Goal: Use online tool/utility: Utilize a website feature to perform a specific function

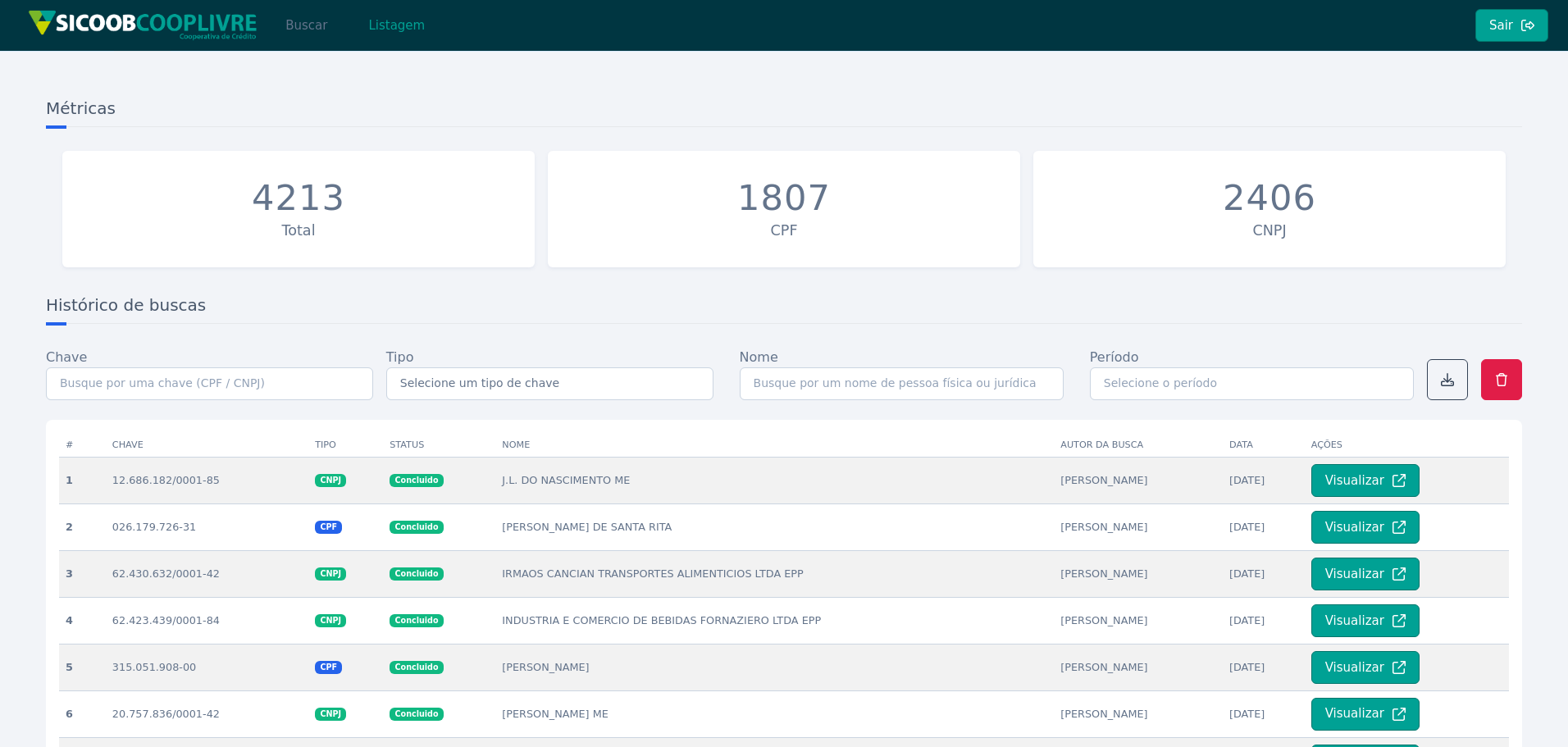
click at [310, 25] on button "Buscar" at bounding box center [307, 25] width 70 height 32
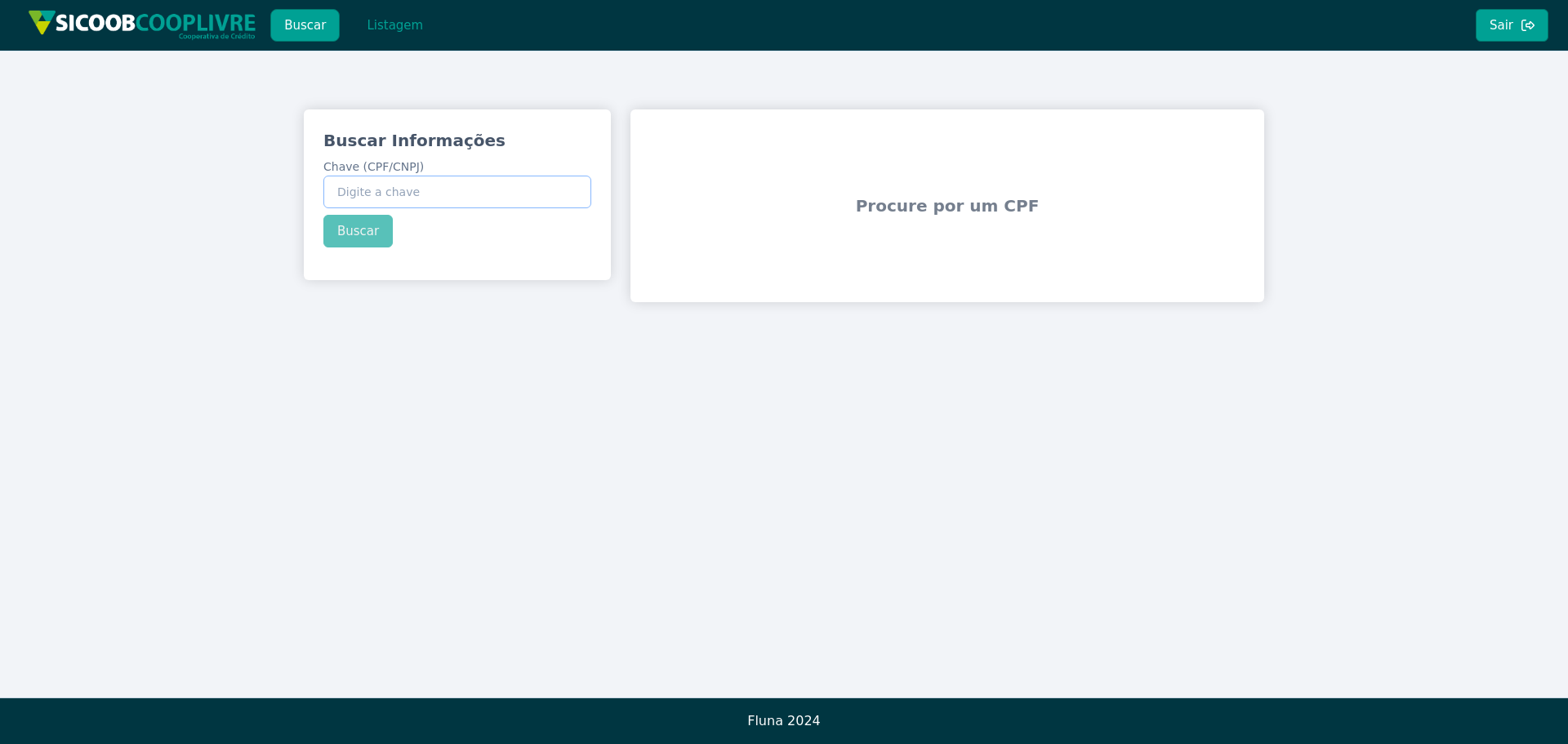
click at [409, 188] on input "Chave (CPF/CNPJ)" at bounding box center [457, 191] width 268 height 32
paste input "40.464.094/0001-74"
type input "40.464.094/0001-74"
click at [362, 239] on button "Buscar" at bounding box center [358, 230] width 70 height 32
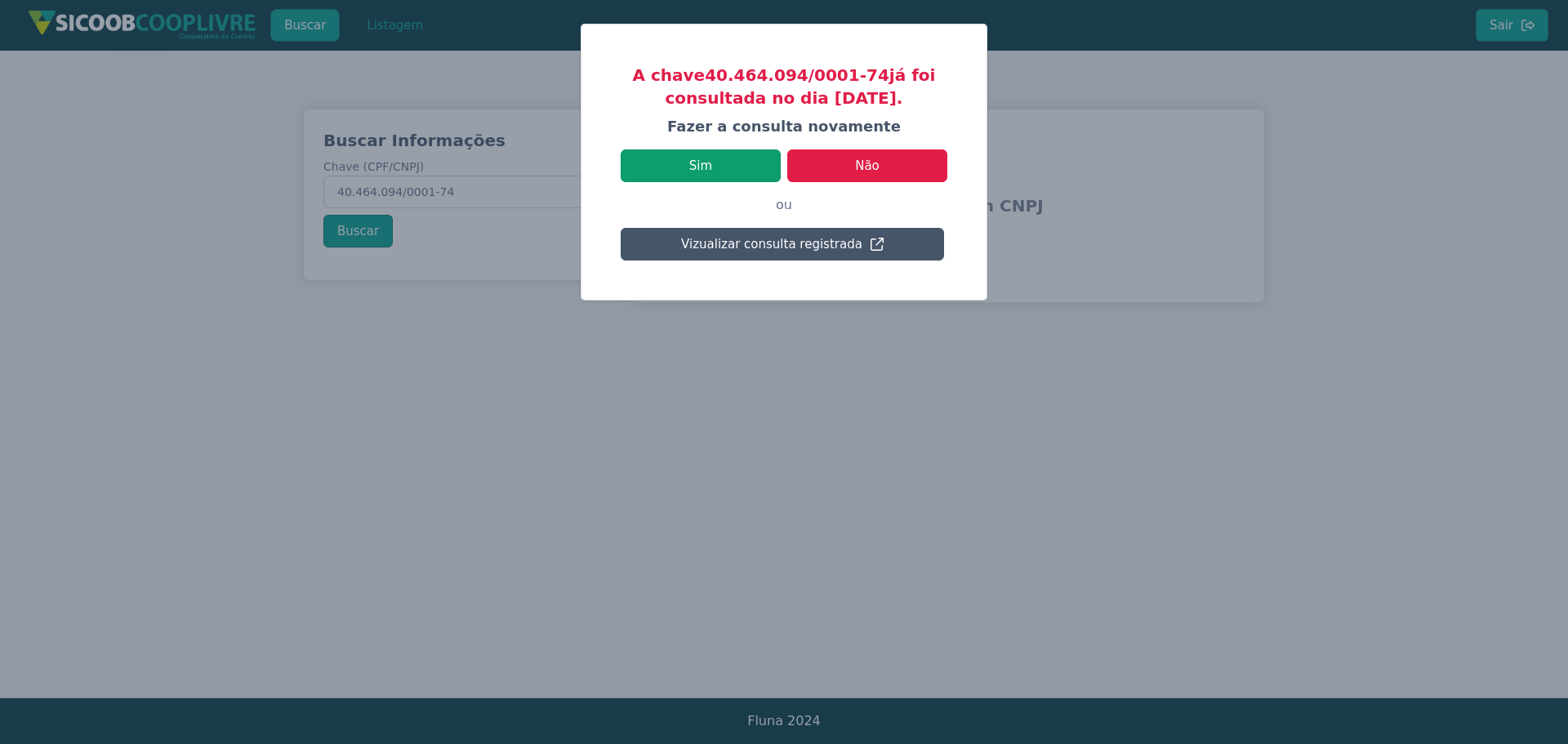
click at [701, 161] on button "Sim" at bounding box center [701, 165] width 160 height 32
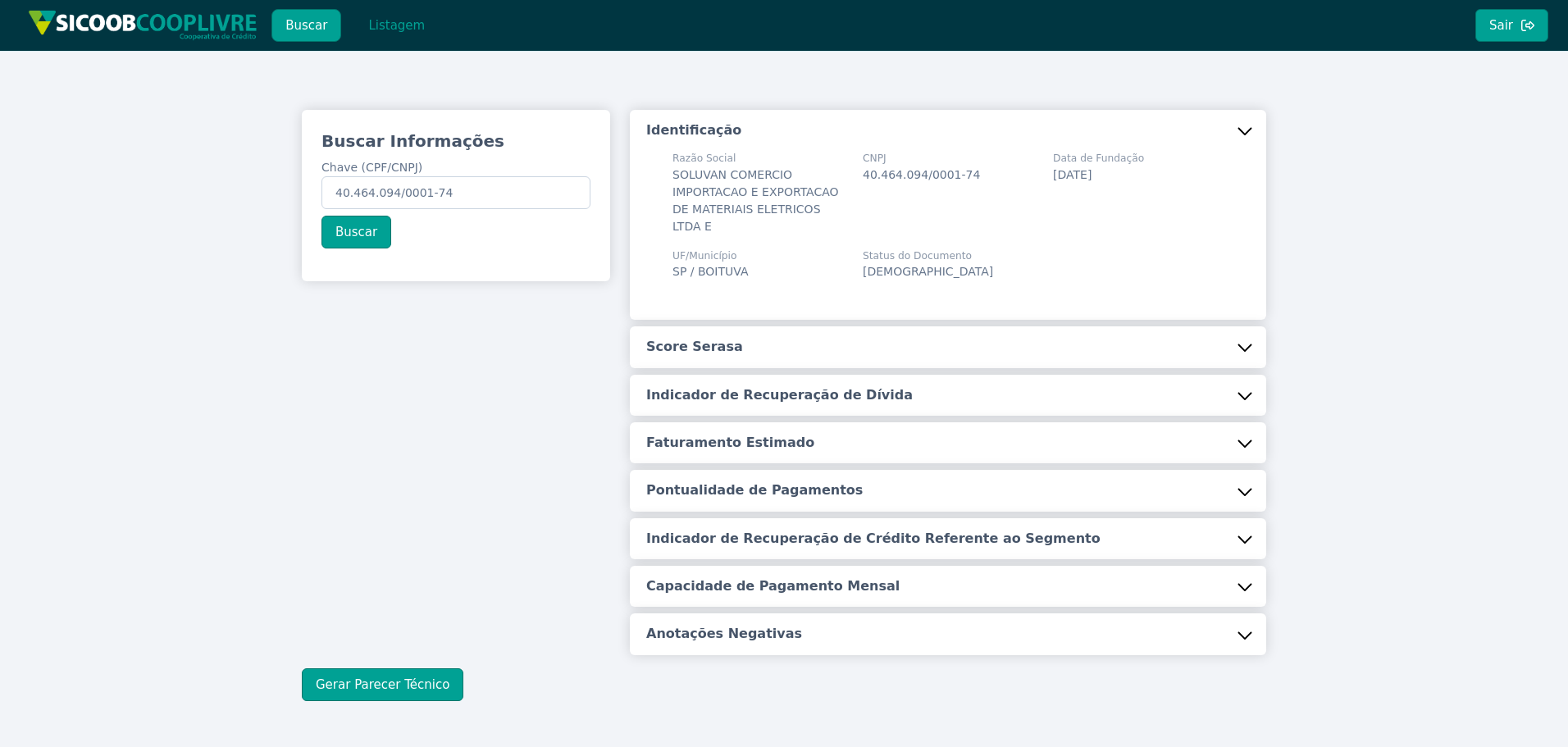
click at [757, 332] on button "Score Serasa" at bounding box center [948, 347] width 637 height 41
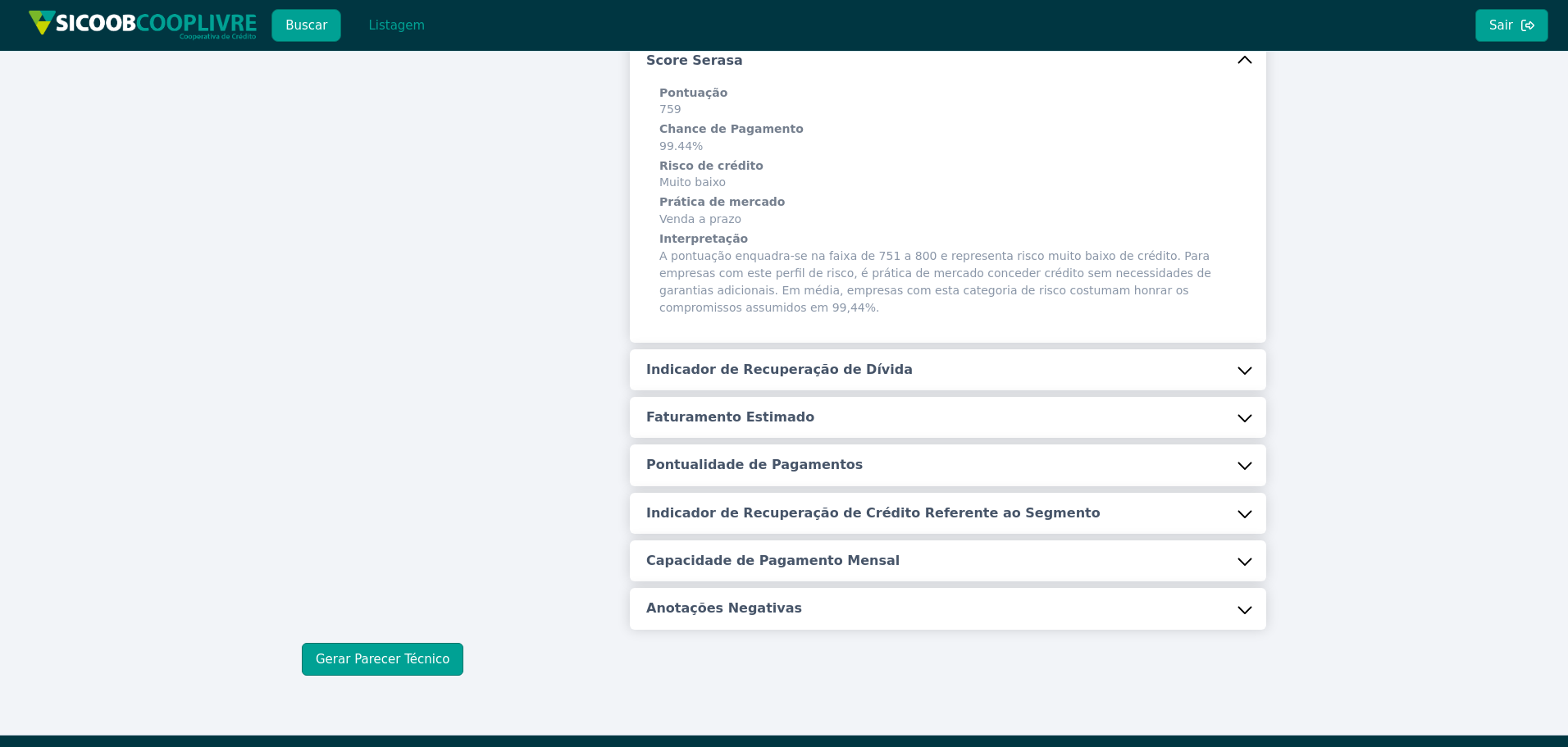
click at [757, 361] on h5 "Indicador de Recuperação de Dívida" at bounding box center [780, 370] width 266 height 18
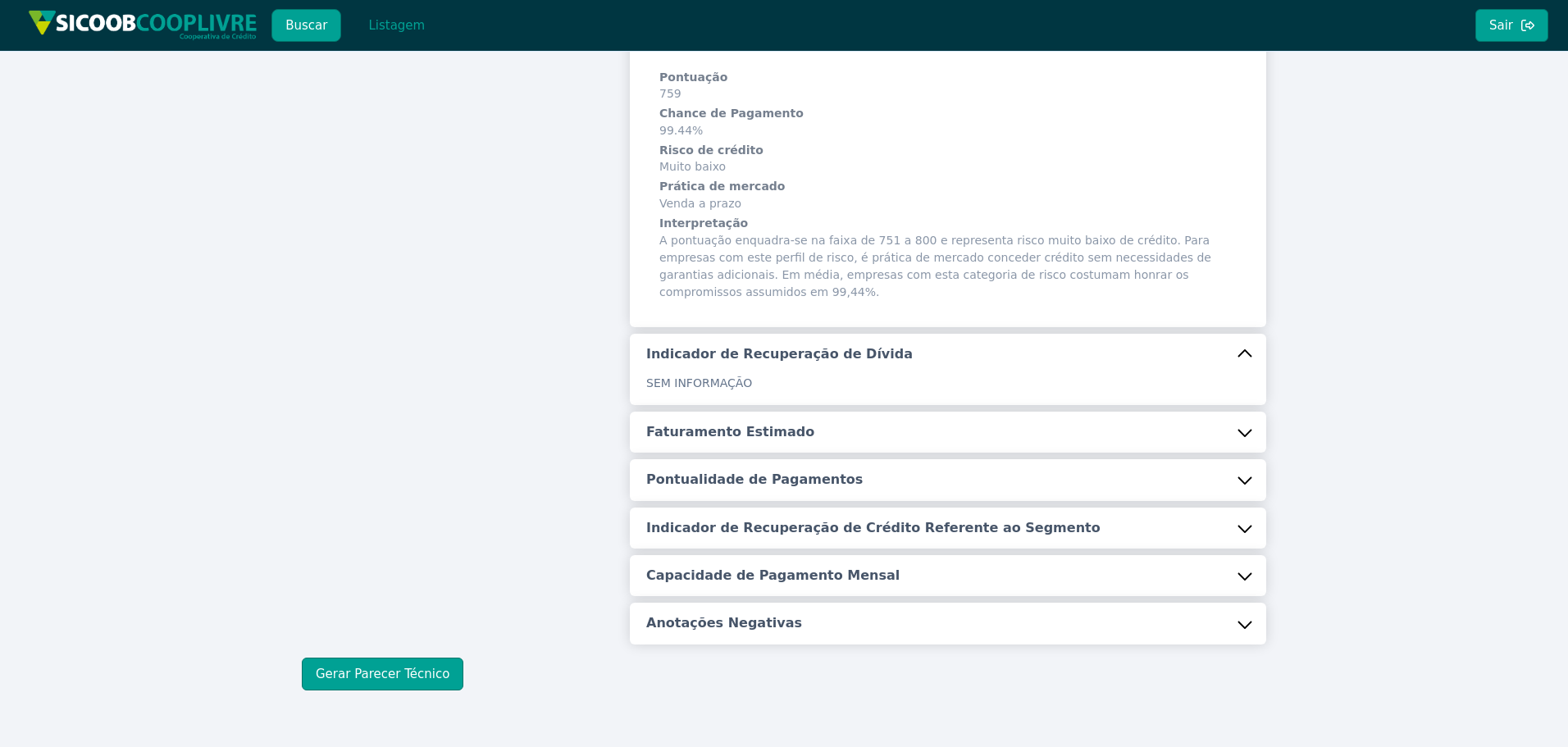
scroll to position [316, 0]
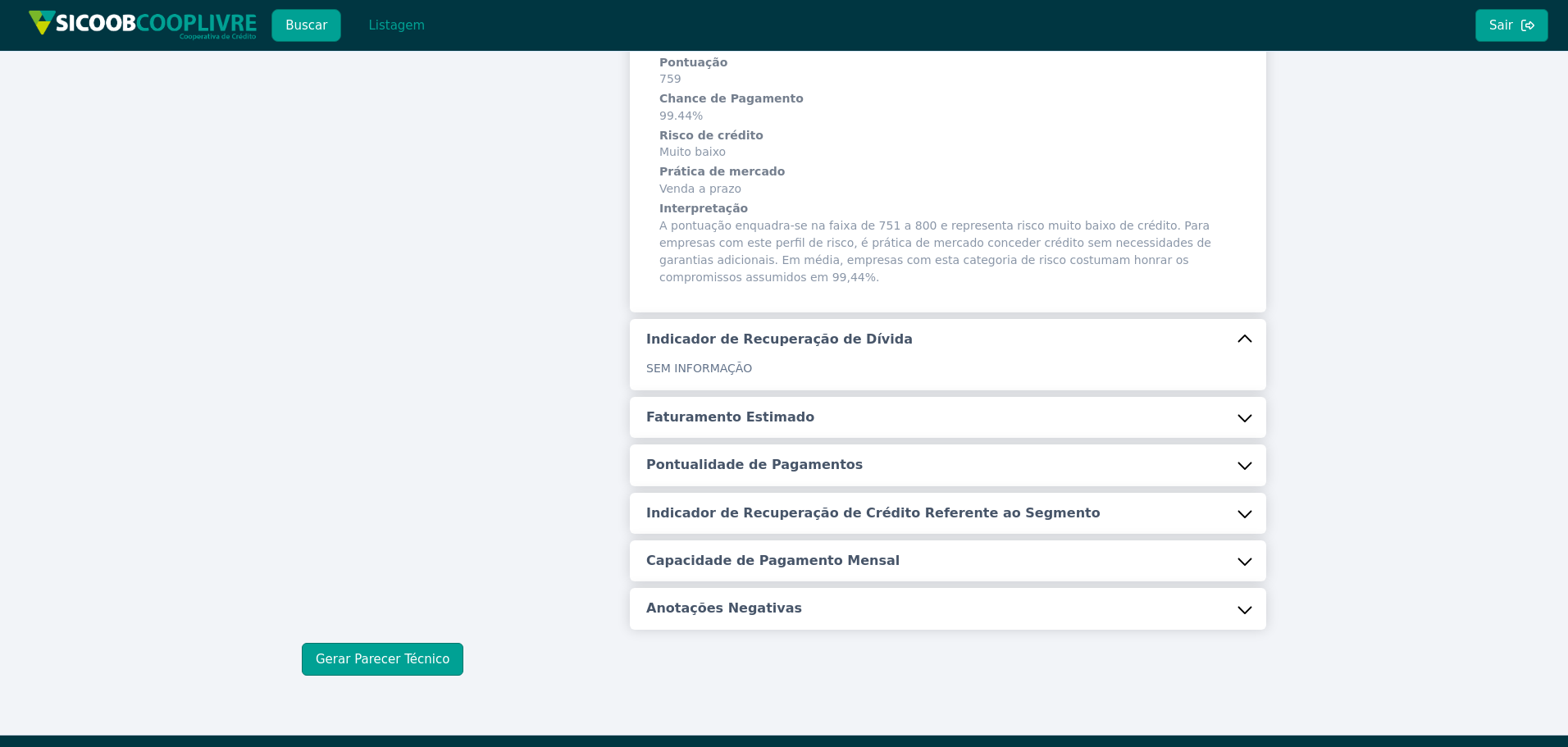
click at [751, 408] on h5 "Faturamento Estimado" at bounding box center [731, 417] width 168 height 18
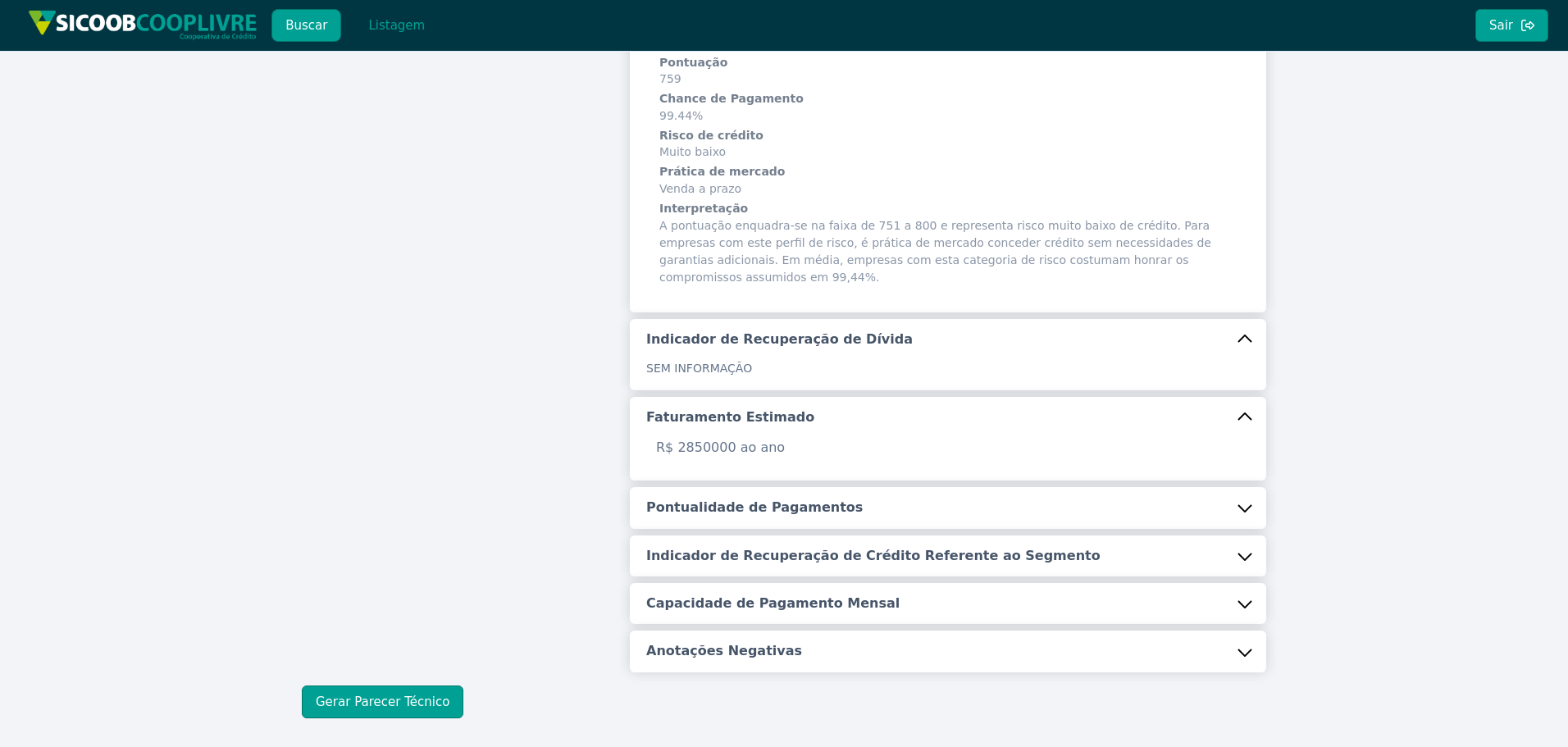
click at [750, 498] on h5 "Pontualidade de Pagamentos" at bounding box center [754, 507] width 216 height 18
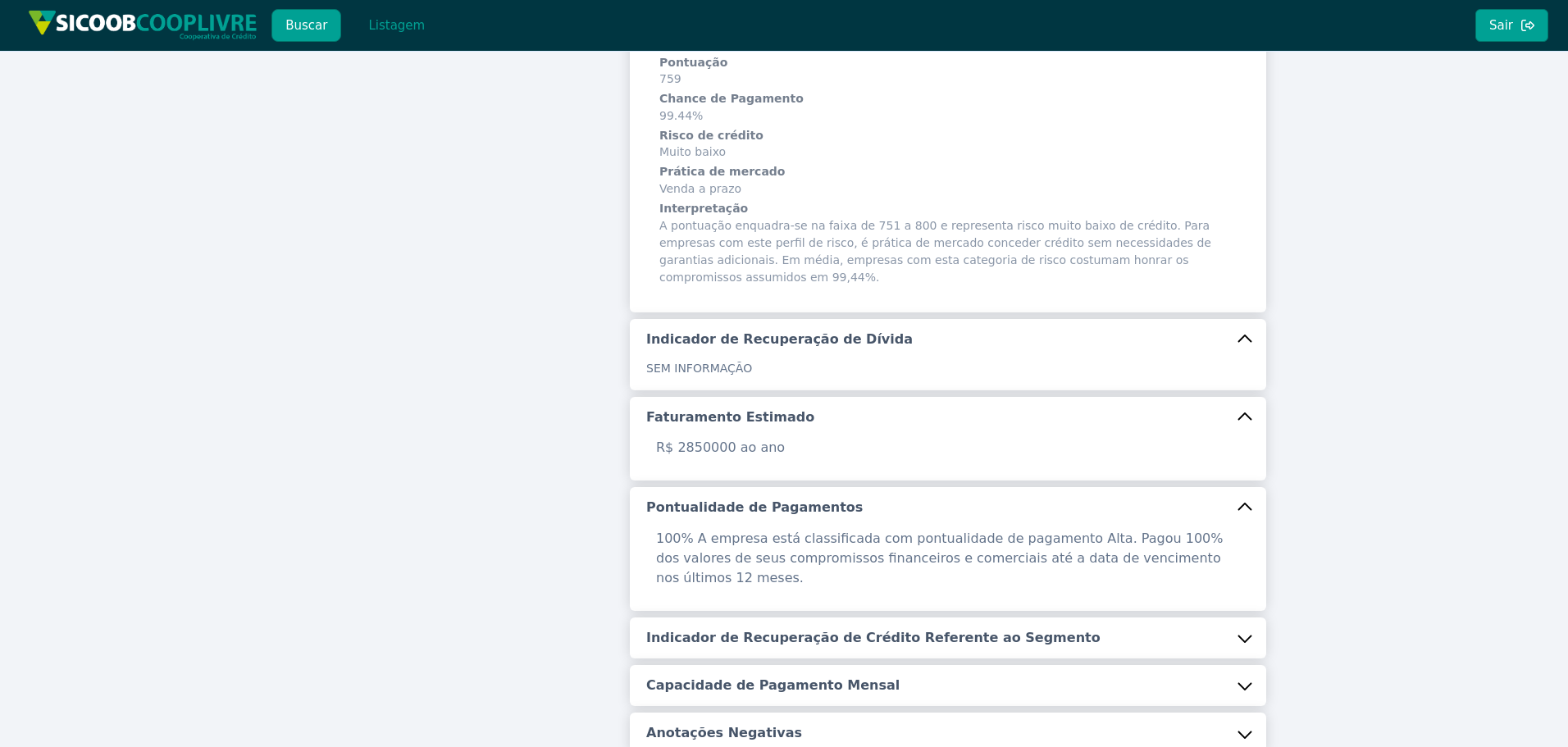
click at [746, 629] on h5 "Indicador de Recuperação de Crédito Referente ao Segmento" at bounding box center [873, 638] width 455 height 18
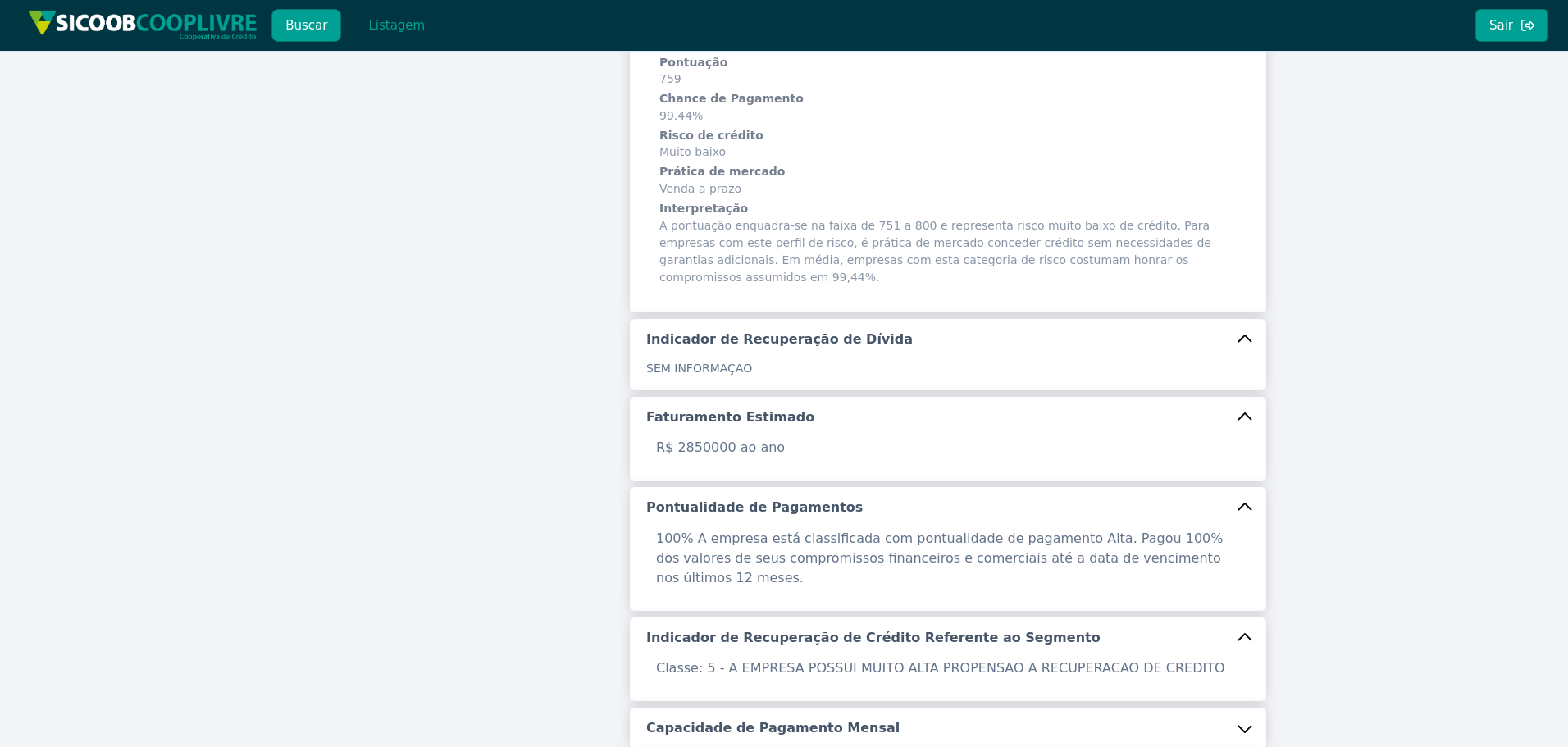
click at [773, 719] on h5 "Capacidade de Pagamento Mensal" at bounding box center [773, 728] width 253 height 18
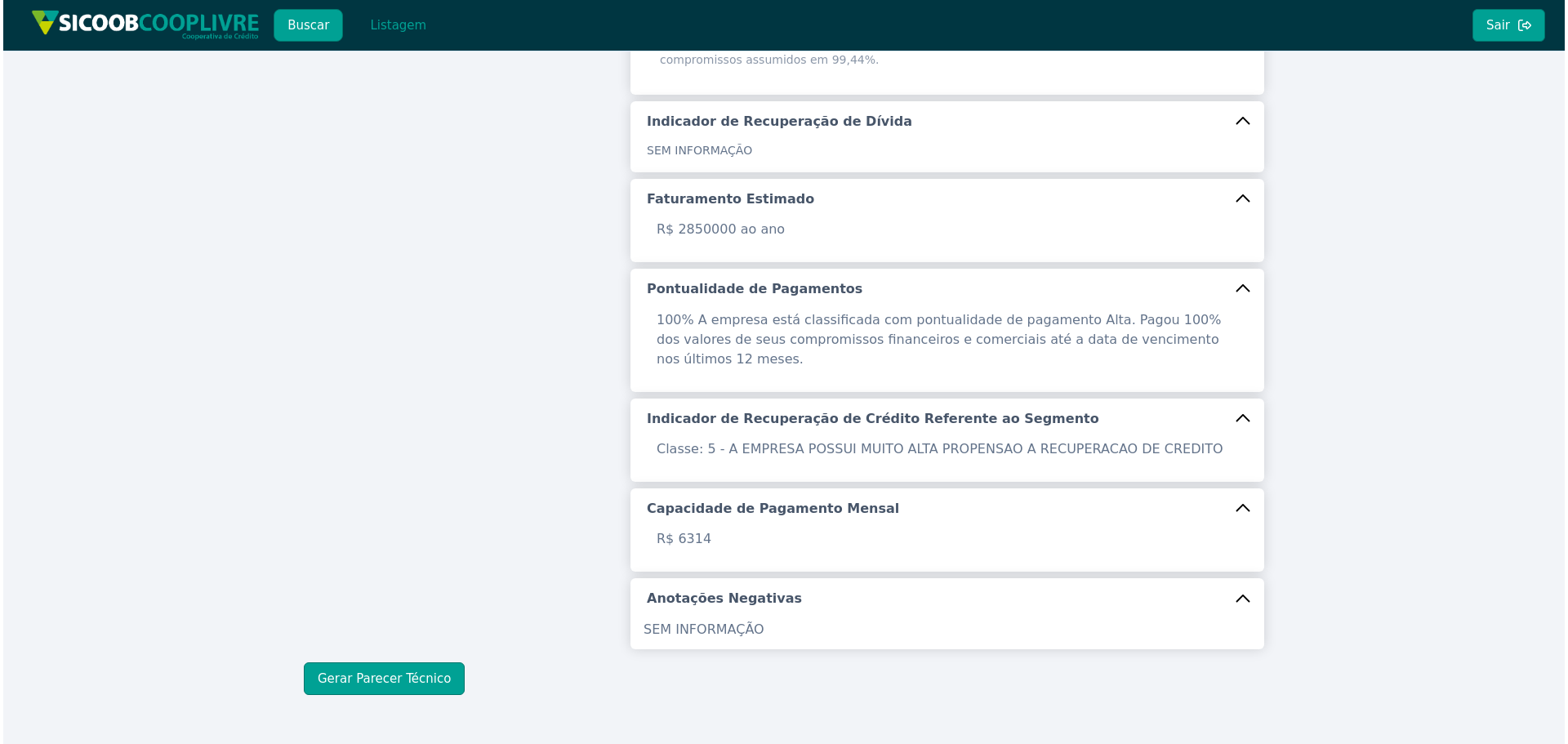
scroll to position [534, 0]
click at [368, 660] on button "Gerar Parecer Técnico" at bounding box center [381, 676] width 160 height 32
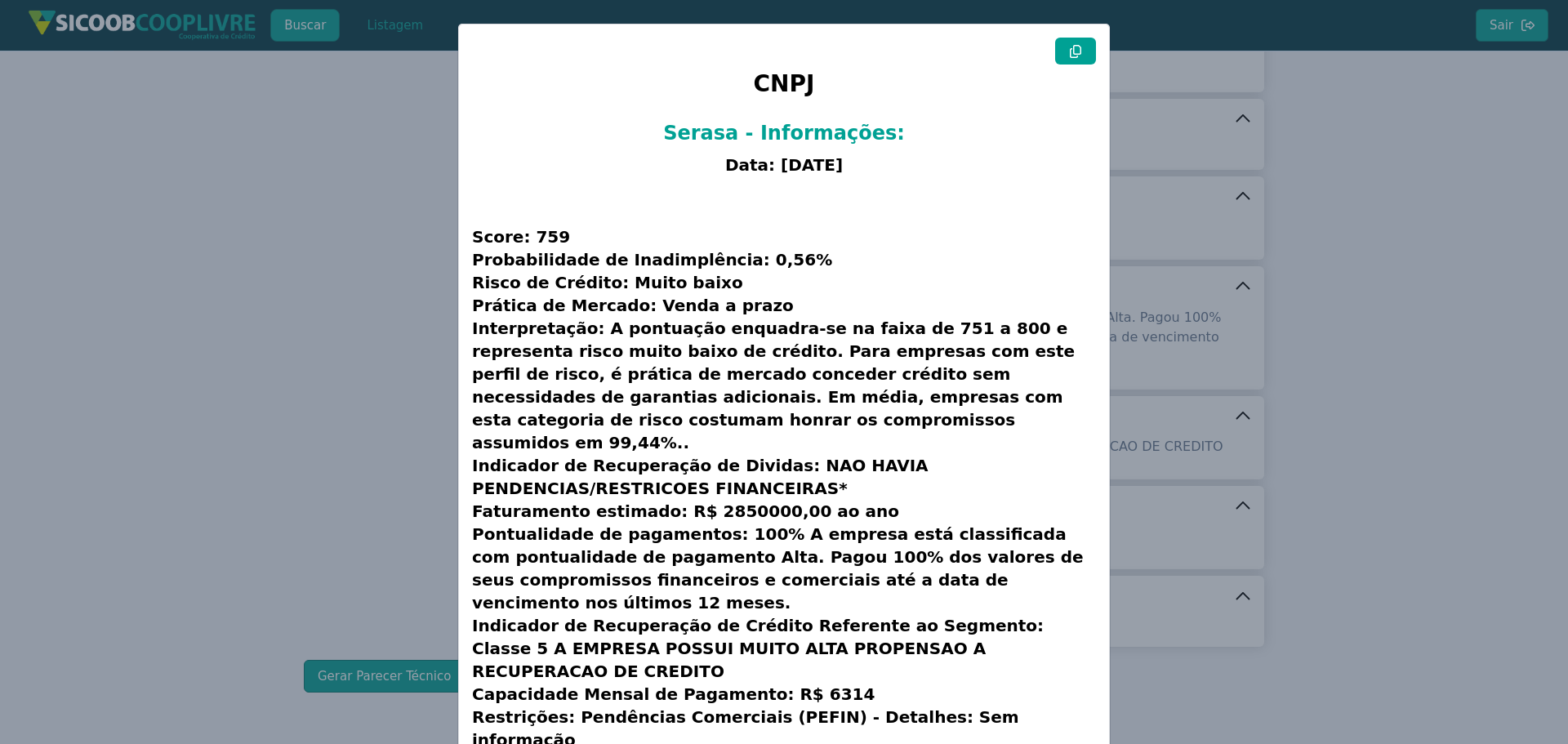
click at [1058, 53] on button at bounding box center [1075, 51] width 41 height 27
